Goal: Check status: Check status

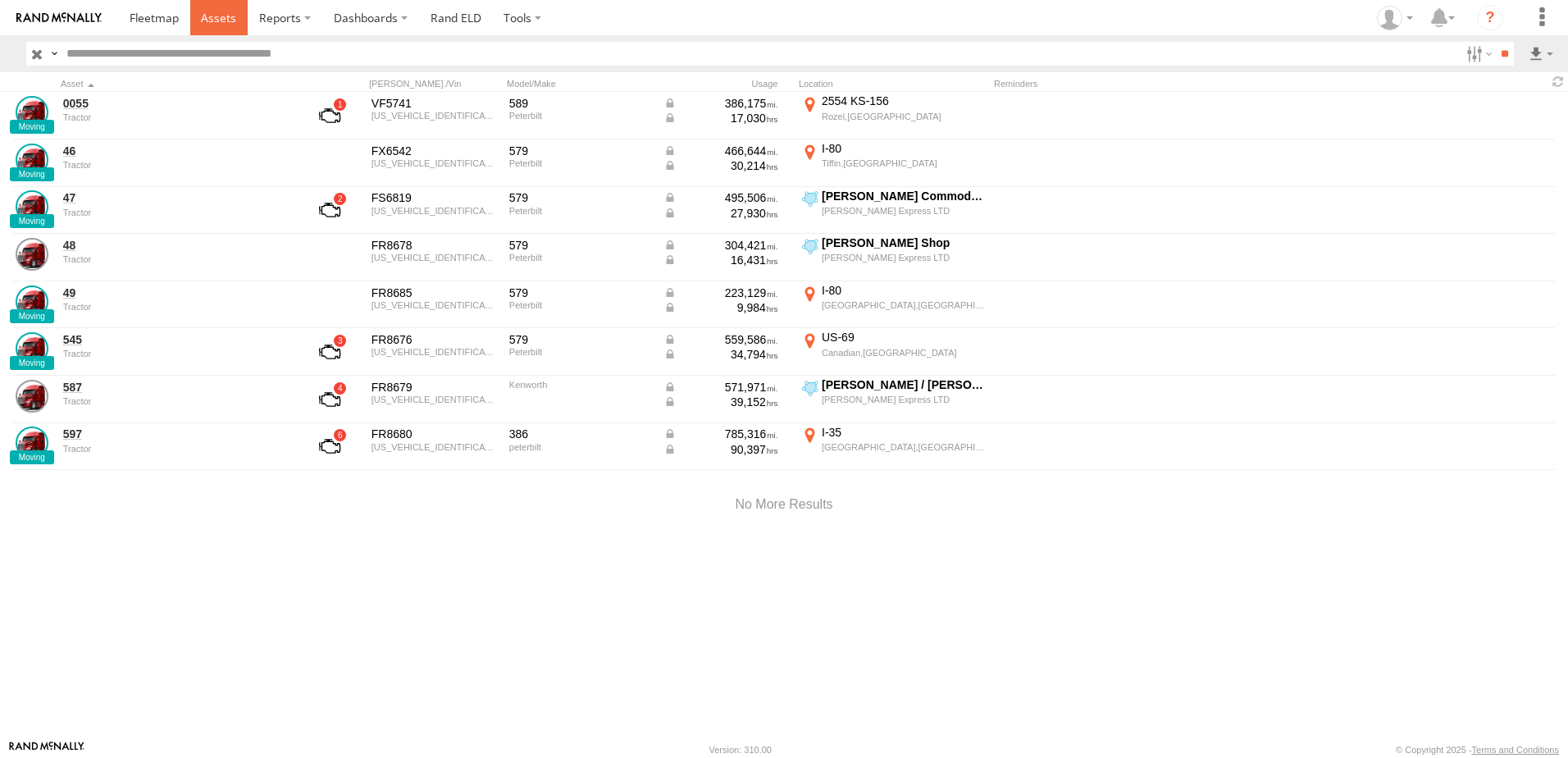
click at [225, 19] on span at bounding box center [218, 17] width 35 height 15
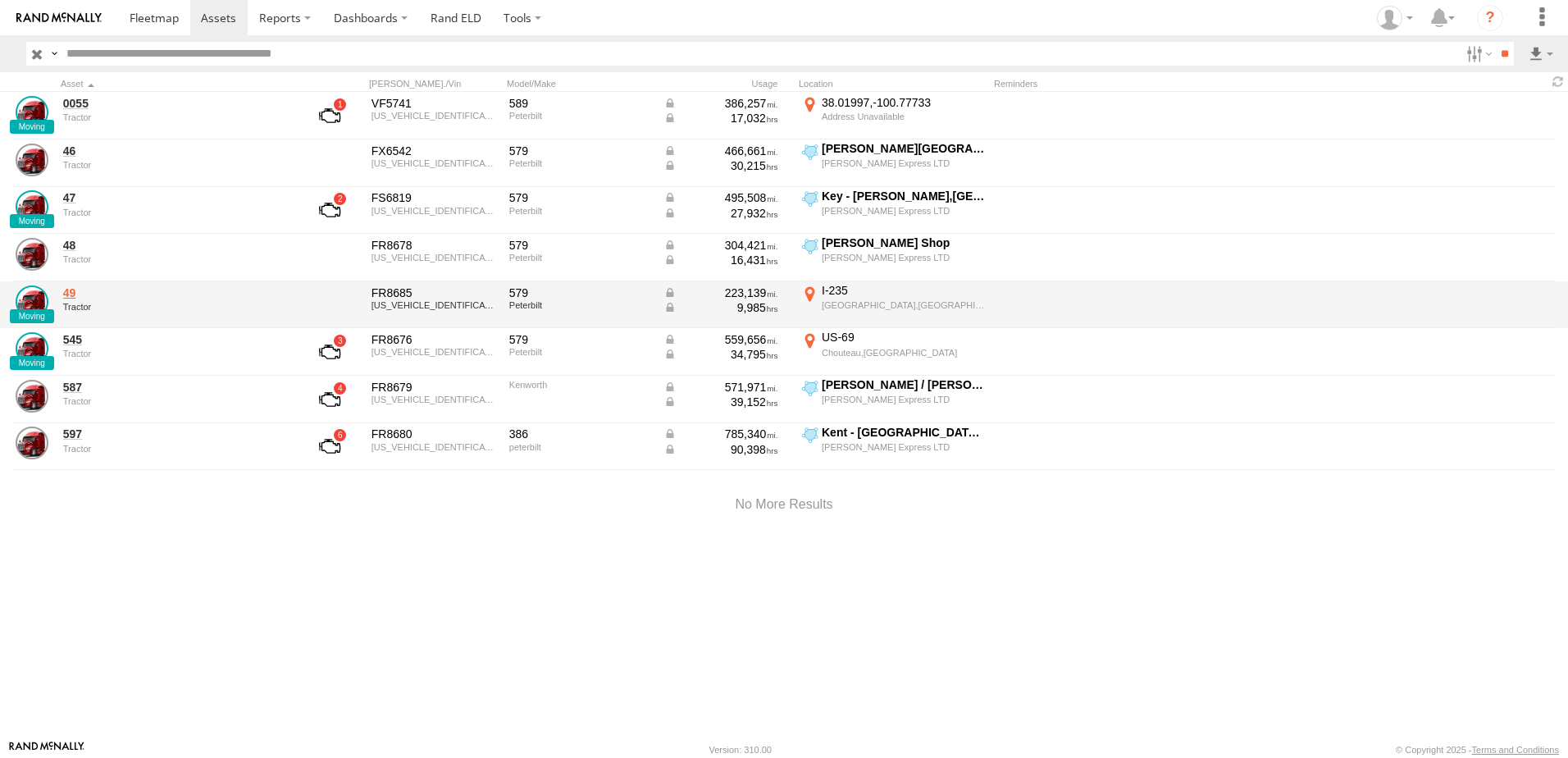
click at [69, 294] on link "49" at bounding box center [175, 292] width 225 height 14
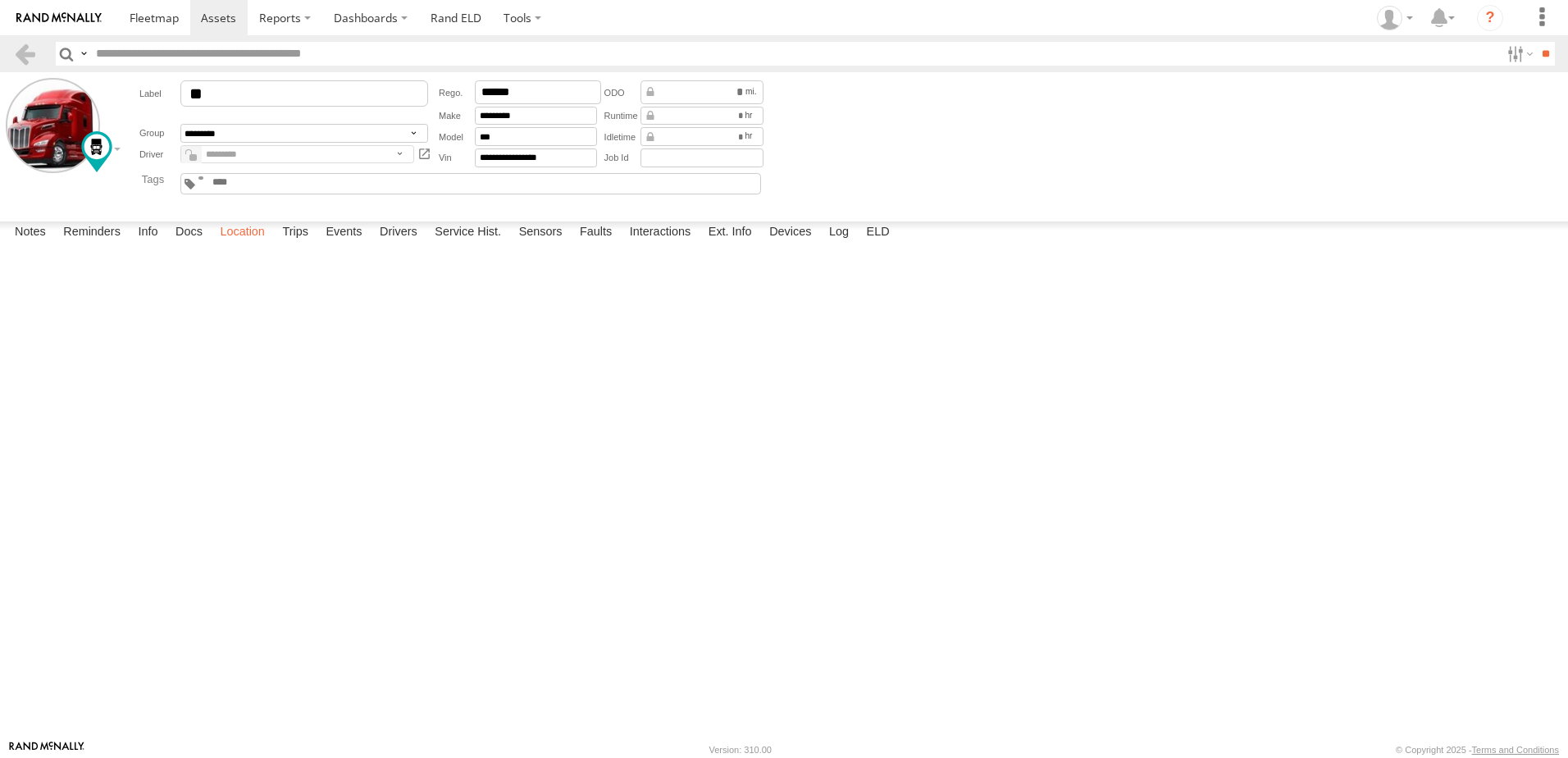
click at [253, 245] on label "Location" at bounding box center [242, 234] width 61 height 23
click at [0, 0] on span at bounding box center [0, 0] width 0 height 0
click at [0, 0] on div "49 49 Tractor I-235 Des Moines 41.64026 , -93.57561 53 14:37:40 10/14/2025" at bounding box center [0, 0] width 0 height 0
click at [210, 21] on span at bounding box center [218, 17] width 35 height 15
